Goal: Information Seeking & Learning: Understand process/instructions

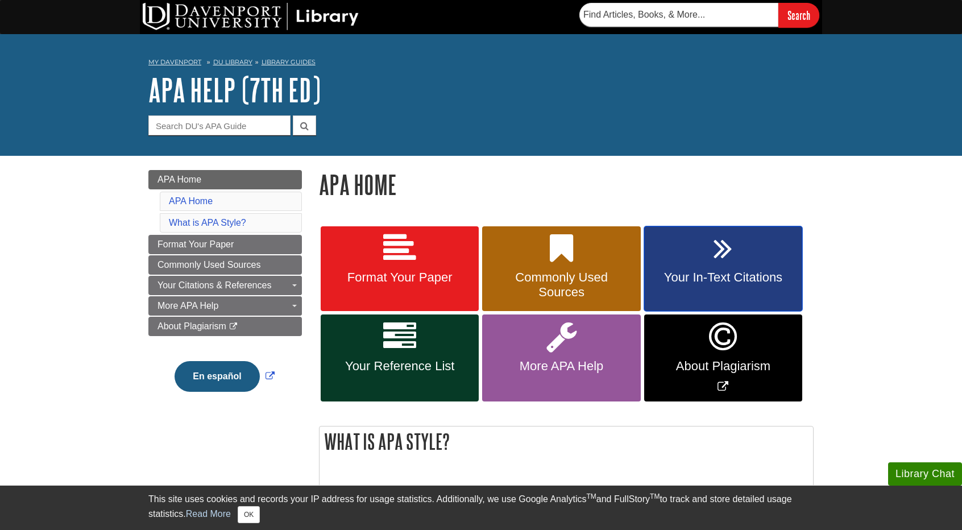
click at [693, 263] on link "Your In-Text Citations" at bounding box center [723, 268] width 158 height 85
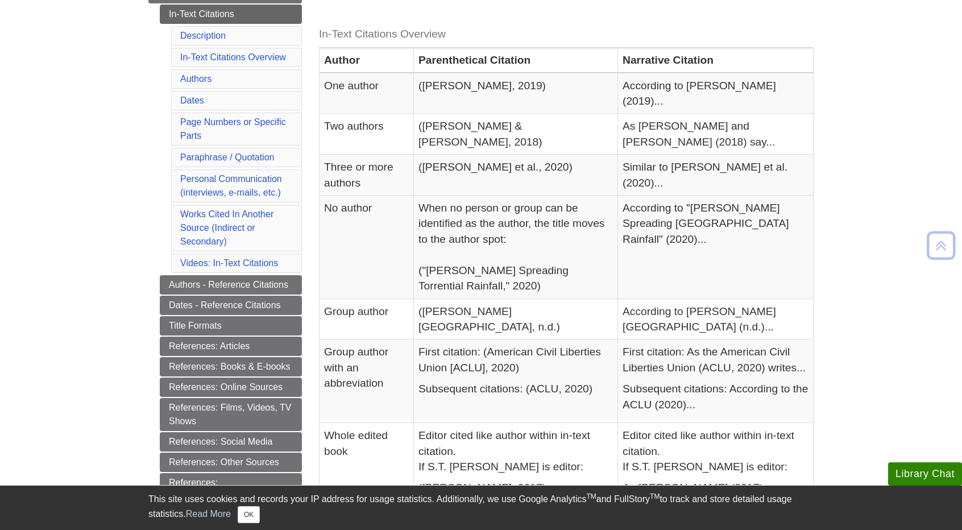
scroll to position [248, 0]
click at [242, 337] on link "References: Articles" at bounding box center [231, 345] width 142 height 19
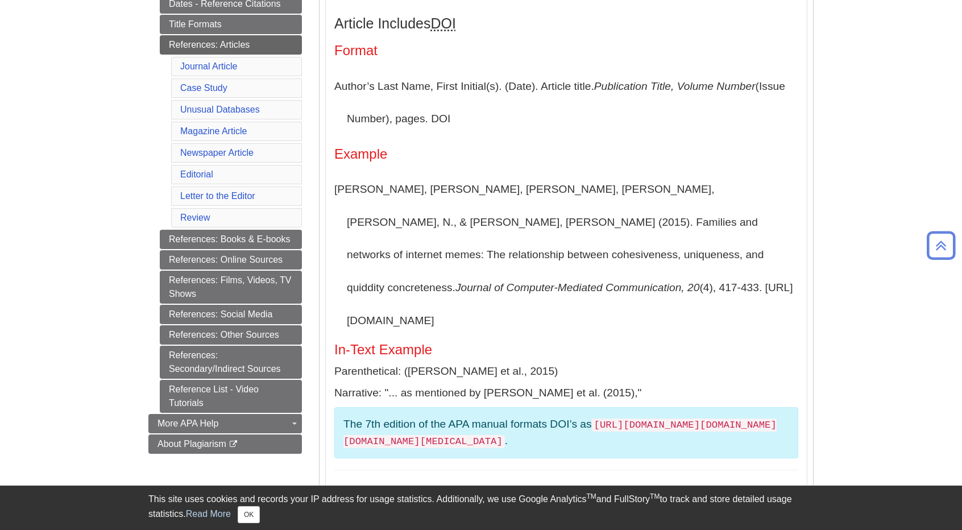
scroll to position [304, 0]
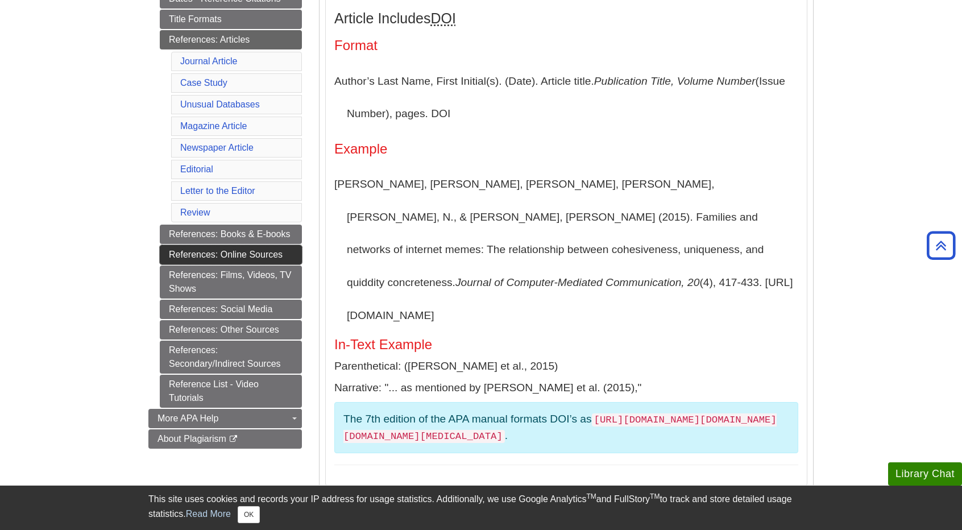
click at [257, 247] on link "References: Online Sources" at bounding box center [231, 254] width 142 height 19
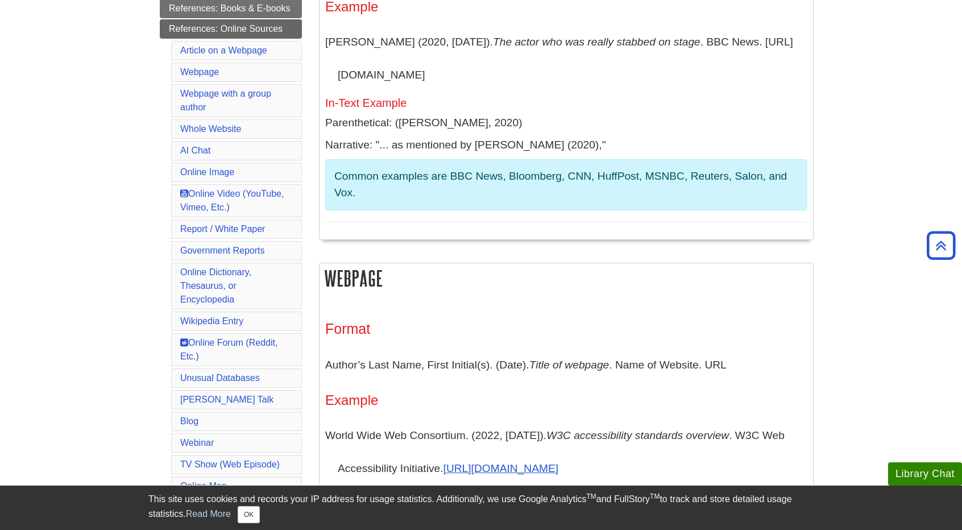
scroll to position [351, 0]
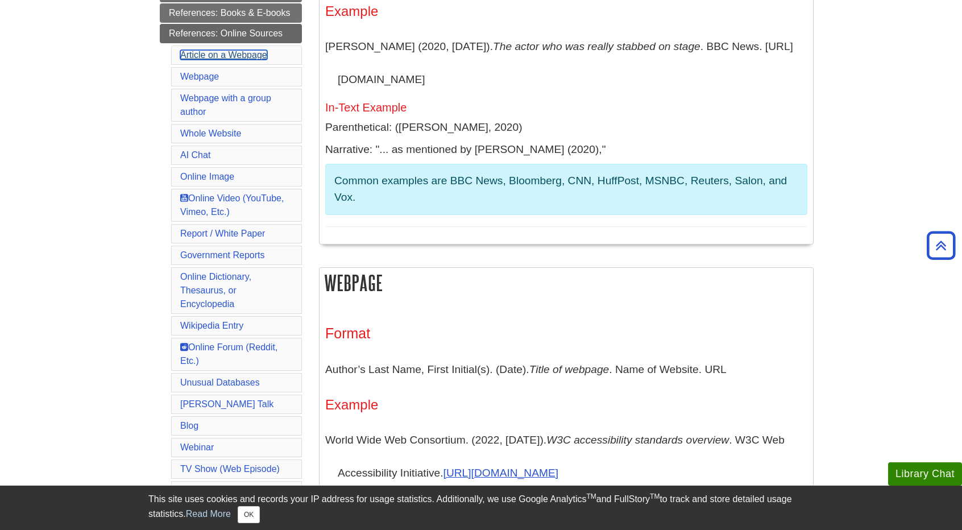
click at [229, 53] on link "Article on a Webpage" at bounding box center [223, 55] width 87 height 10
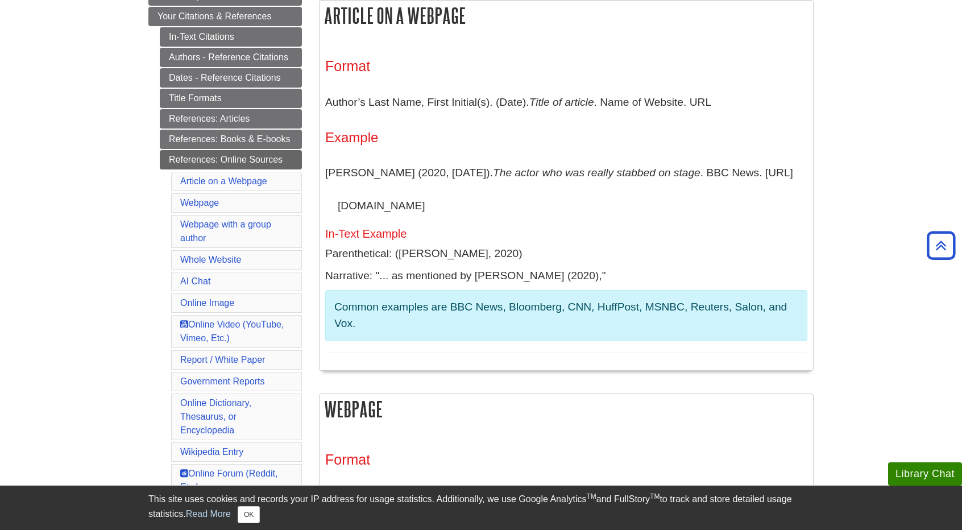
click at [508, 169] on icon "The actor who was really stabbed on stage" at bounding box center [597, 173] width 208 height 12
